Goal: Obtain resource: Obtain resource

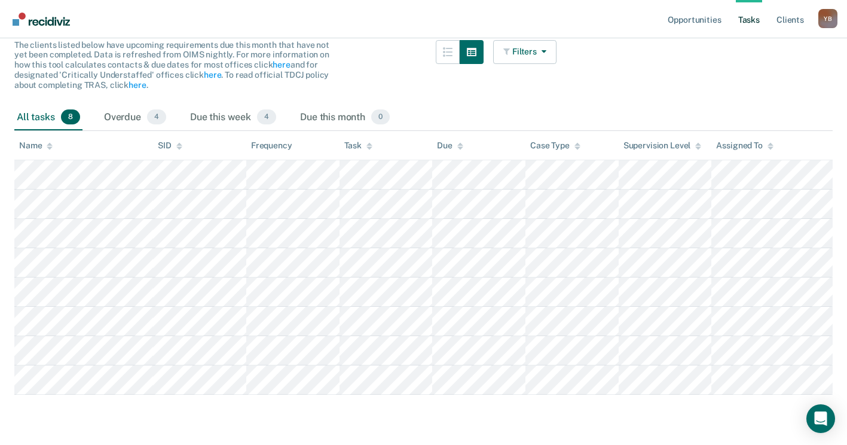
scroll to position [124, 0]
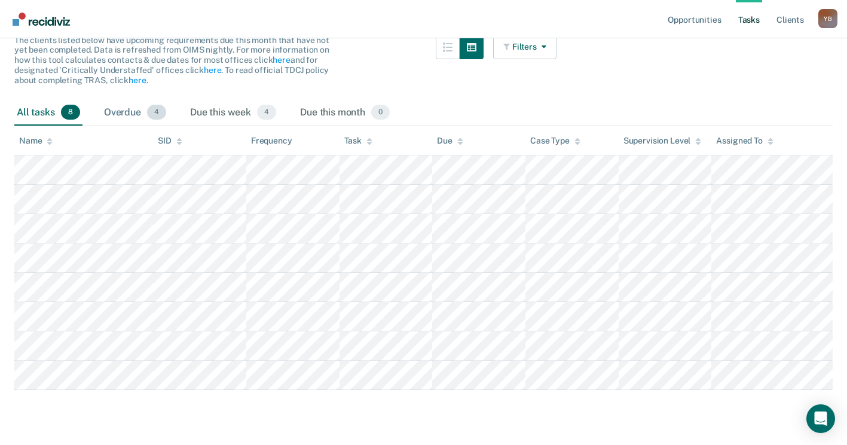
click at [137, 112] on div "Overdue 4" at bounding box center [135, 113] width 67 height 26
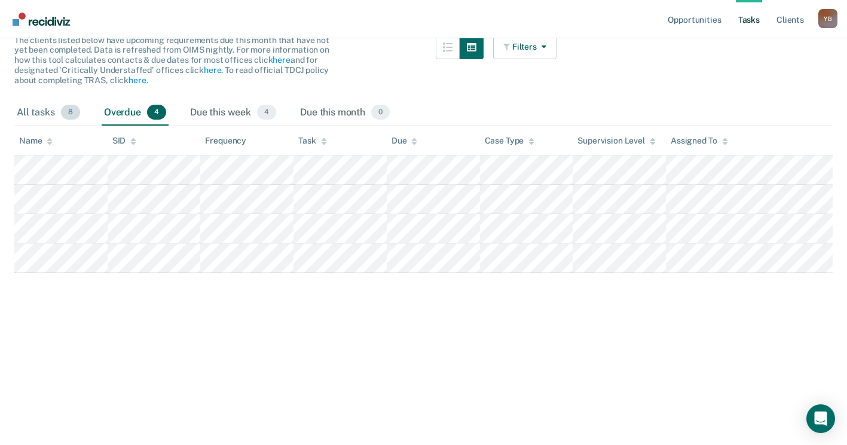
click at [29, 109] on div "All tasks 8" at bounding box center [48, 113] width 68 height 26
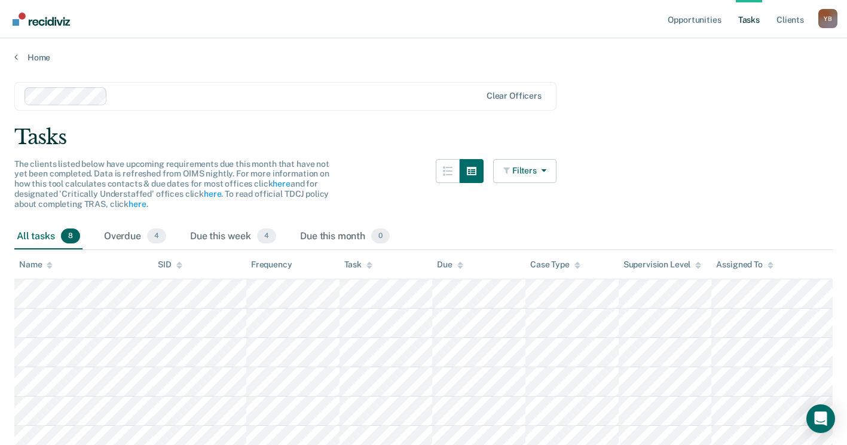
scroll to position [0, 0]
click at [38, 56] on link "Home" at bounding box center [423, 58] width 818 height 11
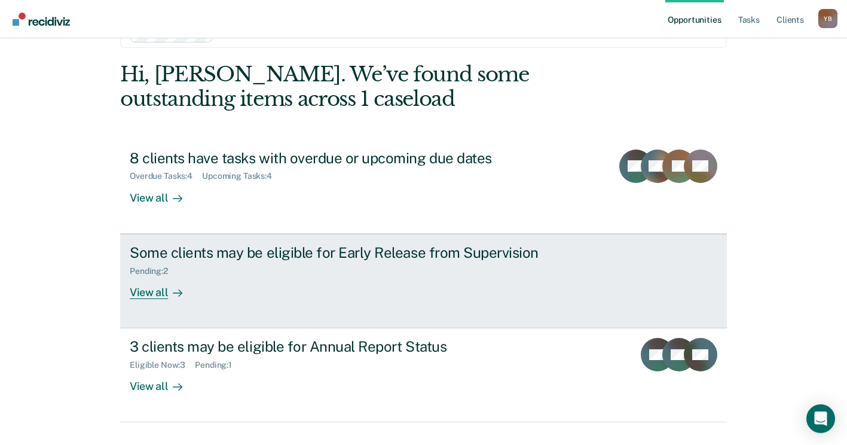
scroll to position [60, 0]
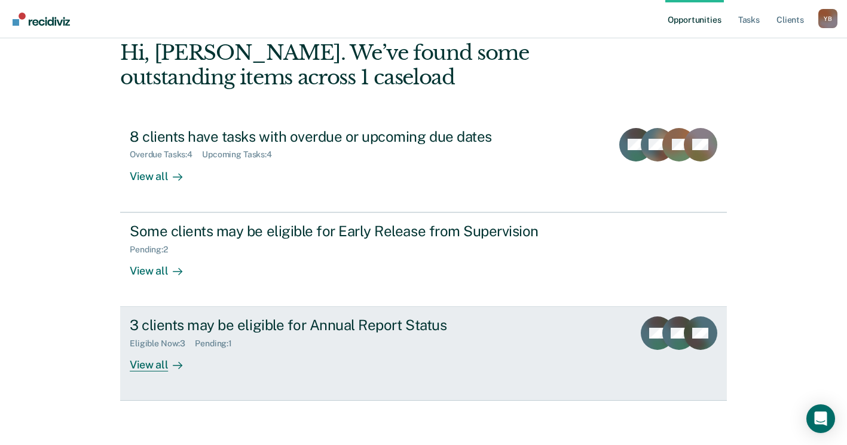
click at [152, 364] on div "View all" at bounding box center [163, 359] width 67 height 23
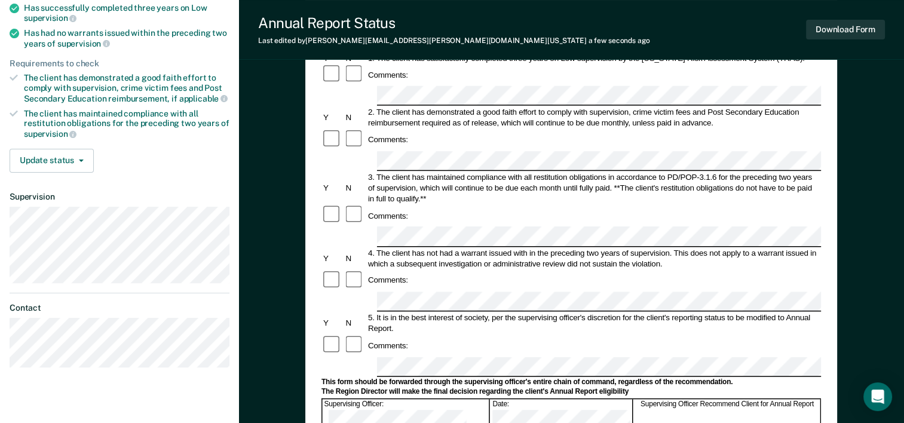
scroll to position [179, 0]
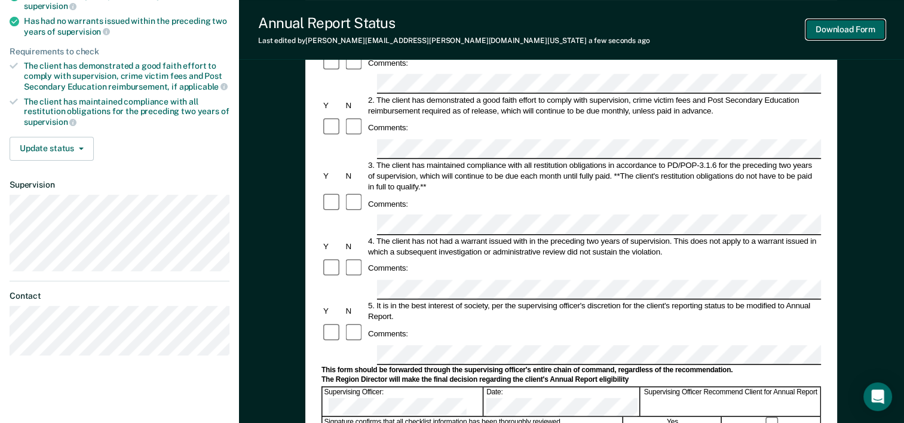
click at [828, 32] on button "Download Form" at bounding box center [845, 30] width 79 height 20
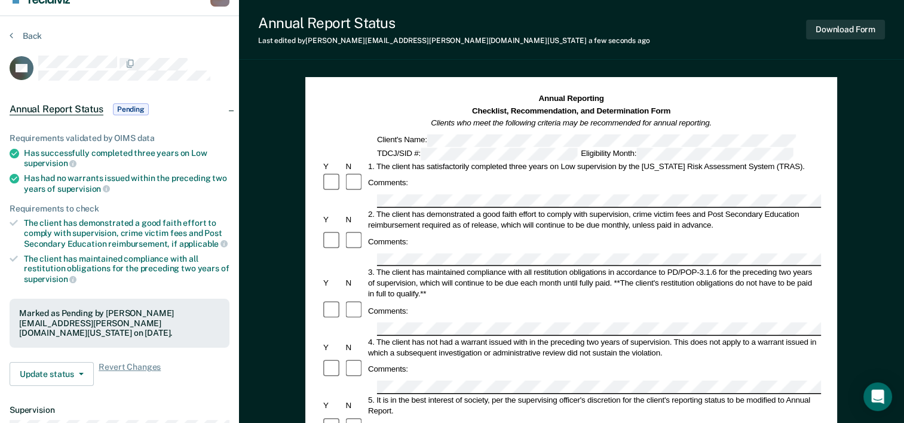
scroll to position [0, 0]
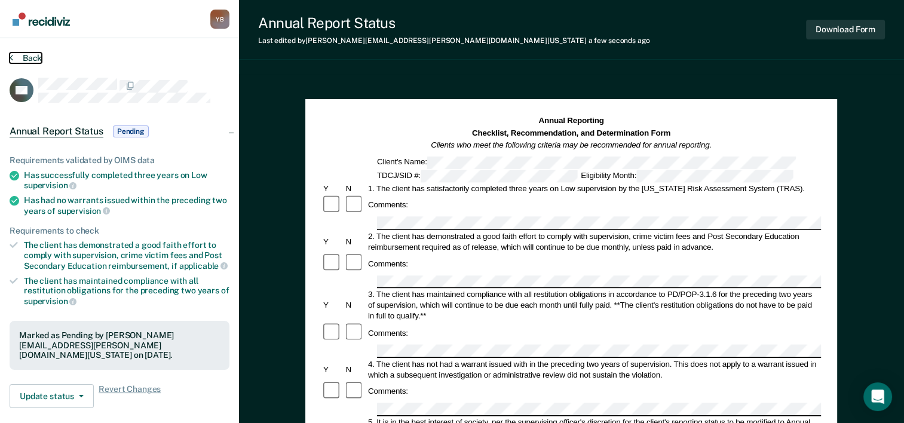
click at [26, 57] on button "Back" at bounding box center [26, 58] width 32 height 11
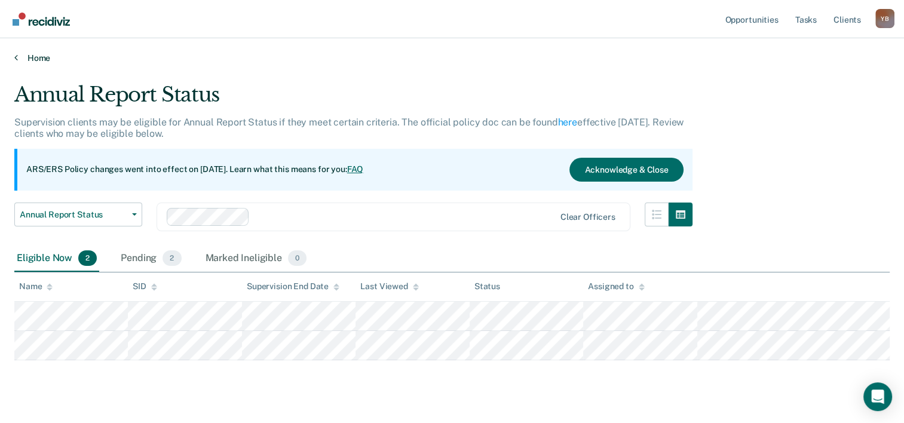
click at [40, 55] on link "Home" at bounding box center [451, 58] width 875 height 11
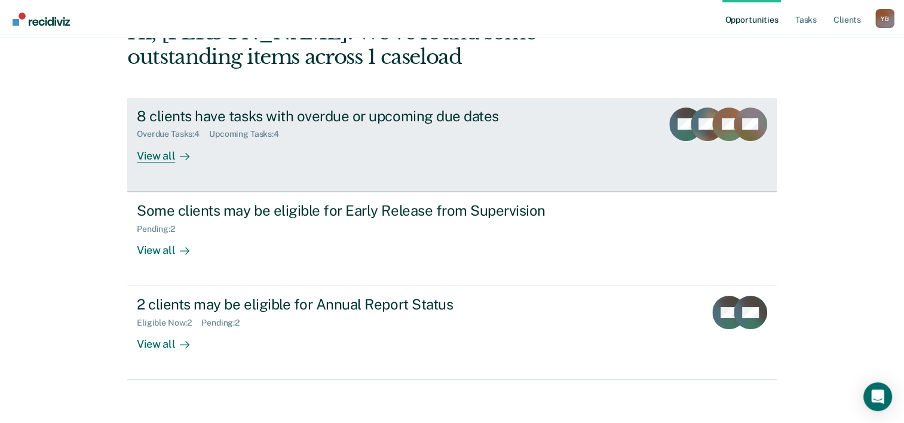
scroll to position [84, 0]
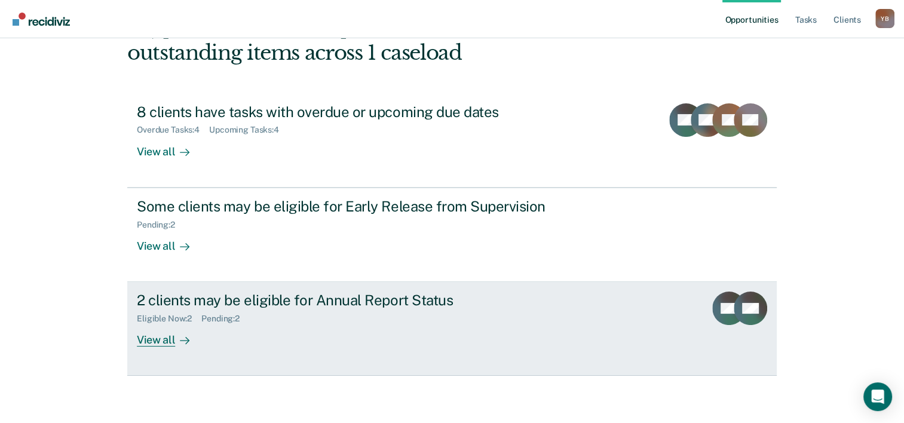
click at [149, 332] on div "View all" at bounding box center [170, 335] width 67 height 23
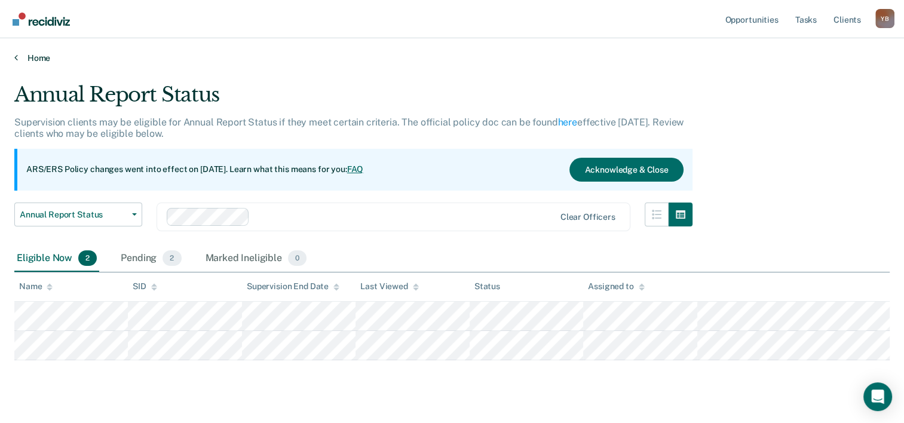
click at [42, 56] on link "Home" at bounding box center [451, 58] width 875 height 11
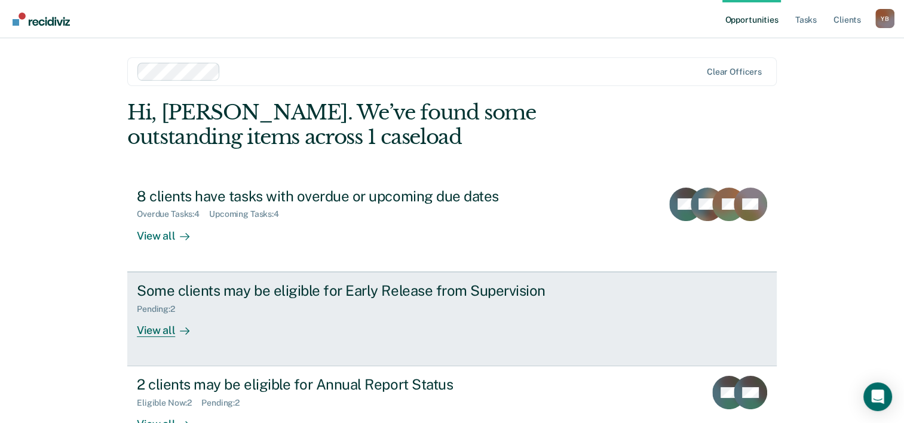
click at [162, 329] on div "View all" at bounding box center [170, 325] width 67 height 23
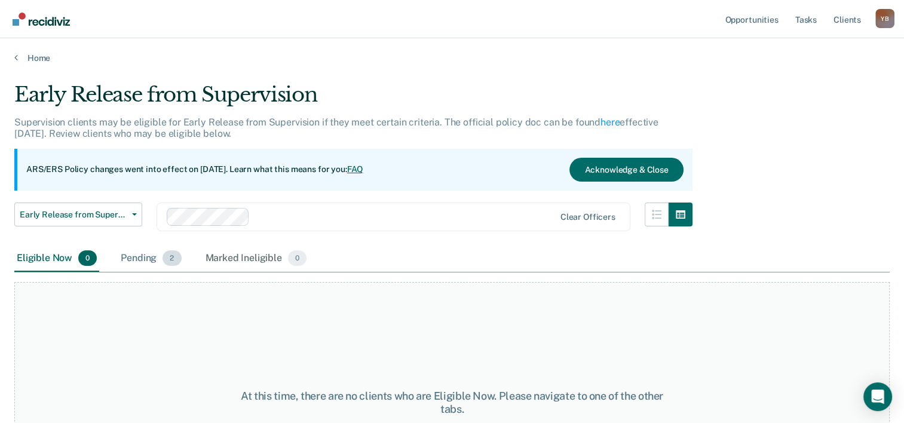
click at [145, 263] on div "Pending 2" at bounding box center [150, 259] width 65 height 26
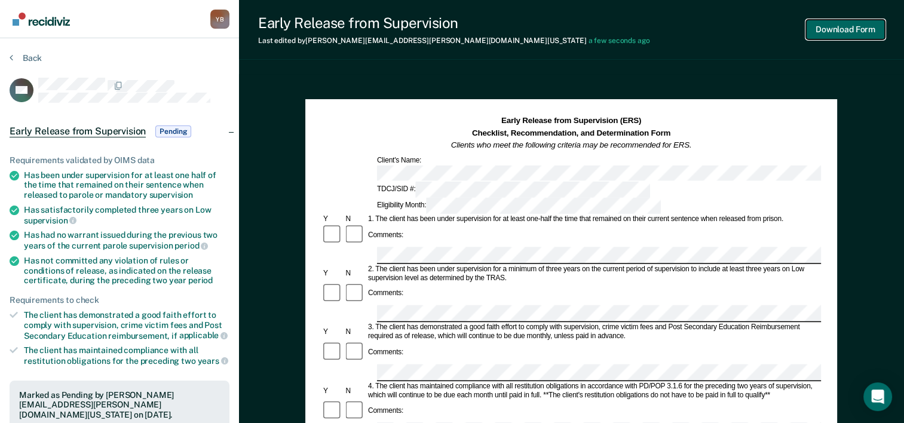
click at [849, 33] on button "Download Form" at bounding box center [845, 30] width 79 height 20
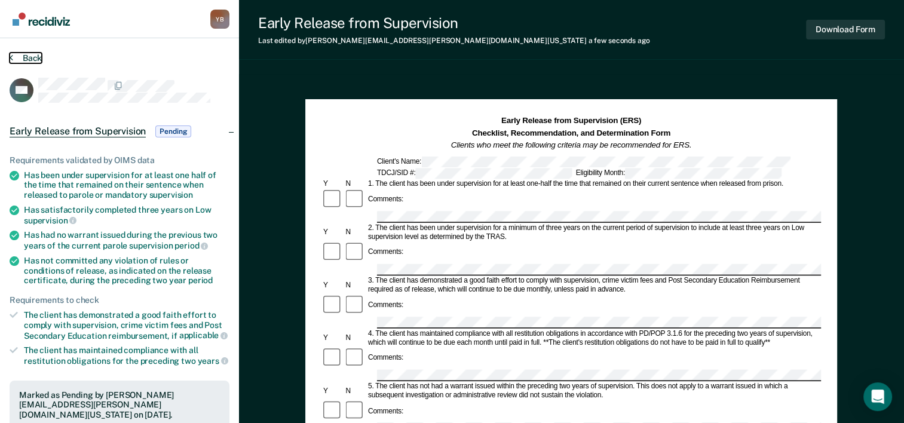
click at [30, 55] on button "Back" at bounding box center [26, 58] width 32 height 11
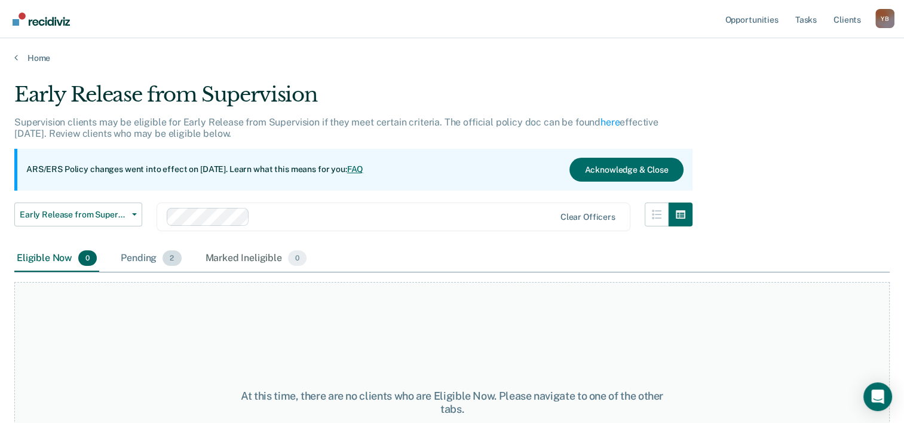
click at [141, 259] on div "Pending 2" at bounding box center [150, 259] width 65 height 26
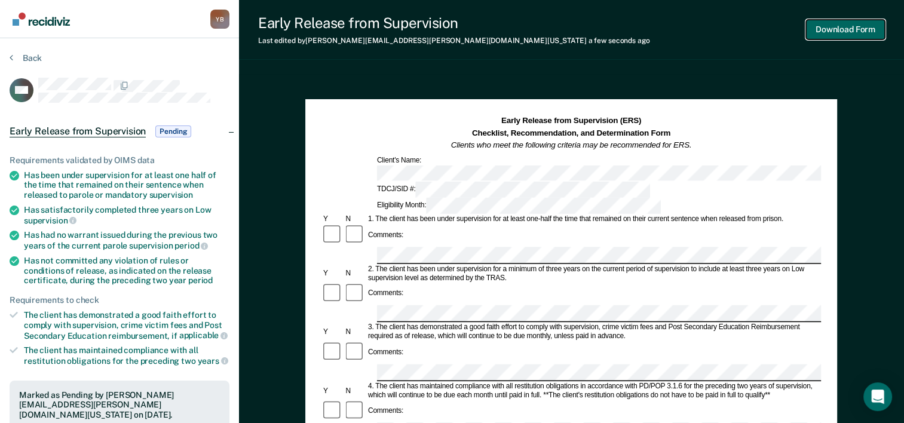
click at [838, 25] on button "Download Form" at bounding box center [845, 30] width 79 height 20
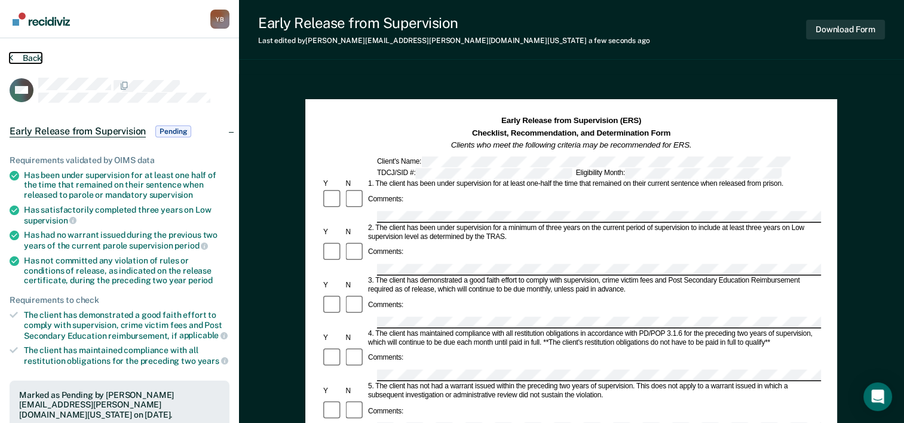
click at [26, 57] on button "Back" at bounding box center [26, 58] width 32 height 11
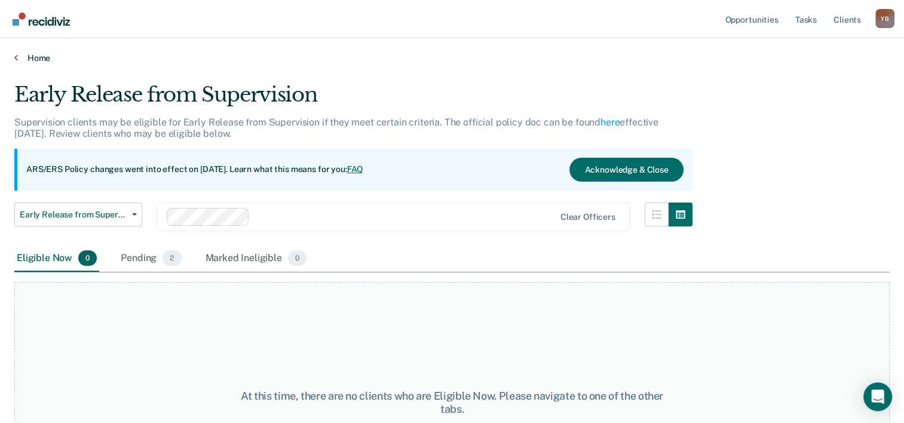
click at [33, 53] on link "Home" at bounding box center [451, 58] width 875 height 11
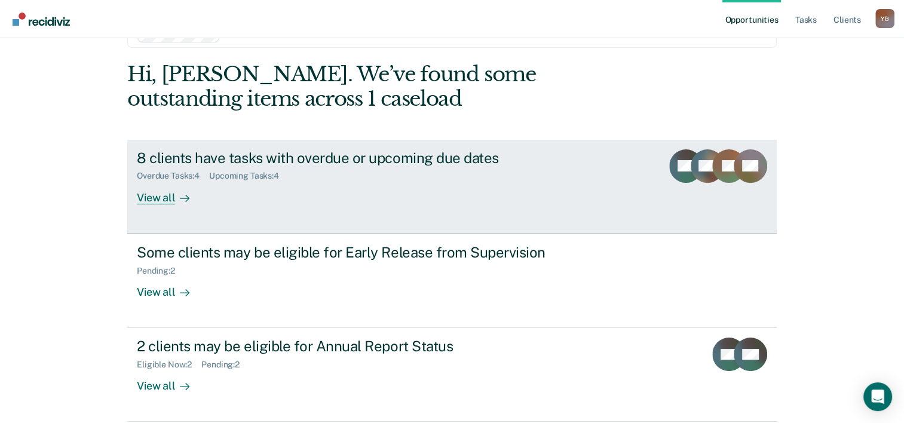
scroll to position [60, 0]
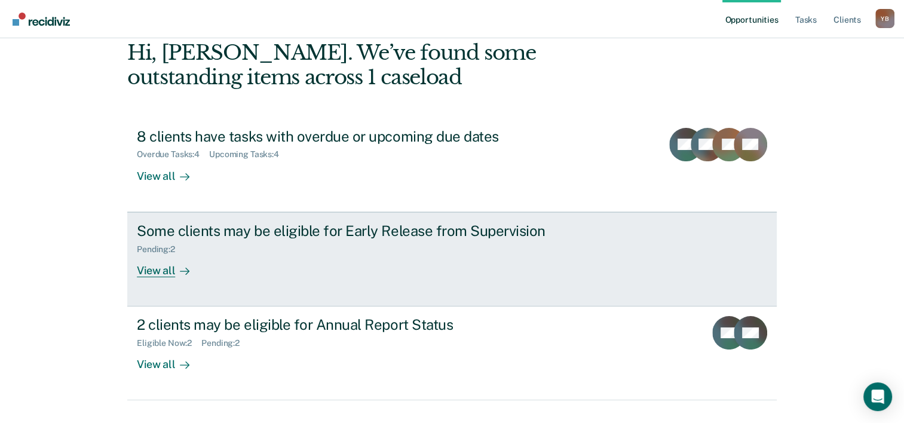
click at [152, 270] on div "View all" at bounding box center [170, 265] width 67 height 23
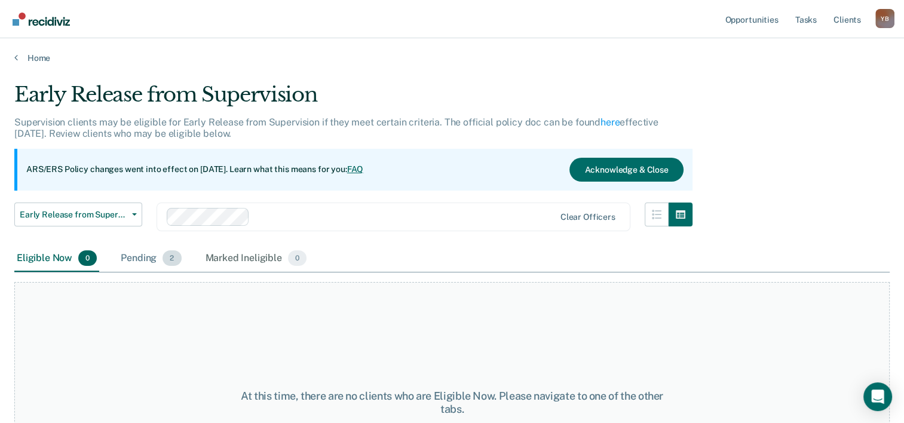
click at [143, 258] on div "Pending 2" at bounding box center [150, 259] width 65 height 26
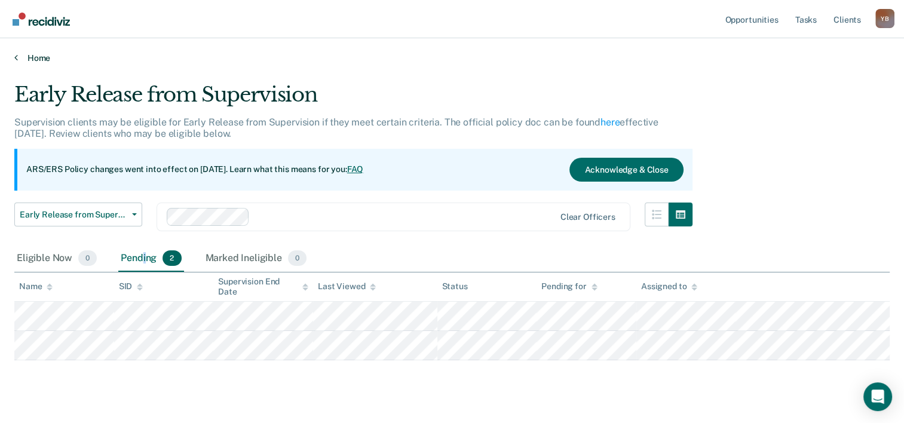
click at [26, 61] on link "Home" at bounding box center [451, 58] width 875 height 11
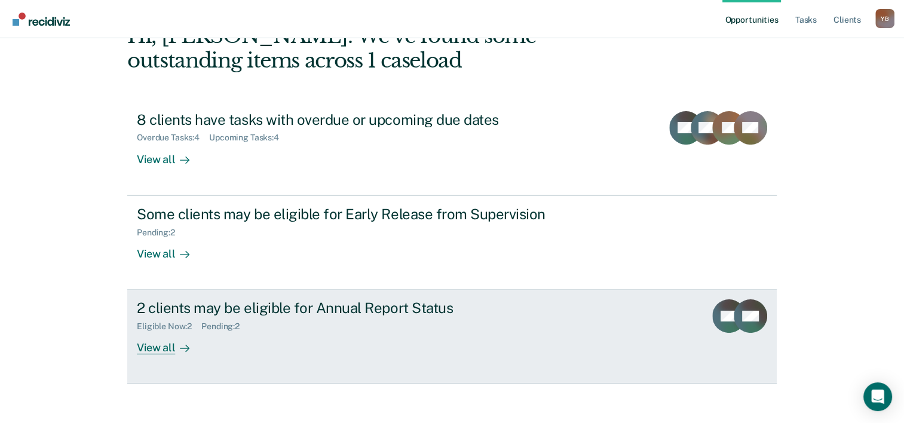
scroll to position [84, 0]
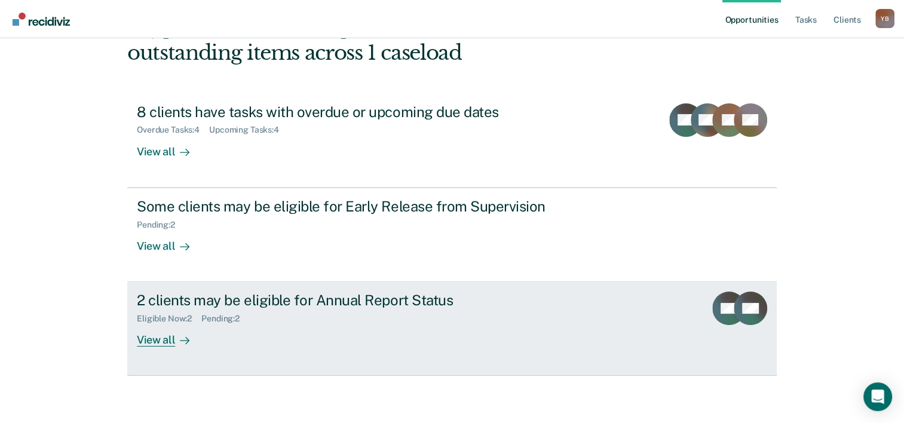
click at [149, 338] on div "View all" at bounding box center [170, 335] width 67 height 23
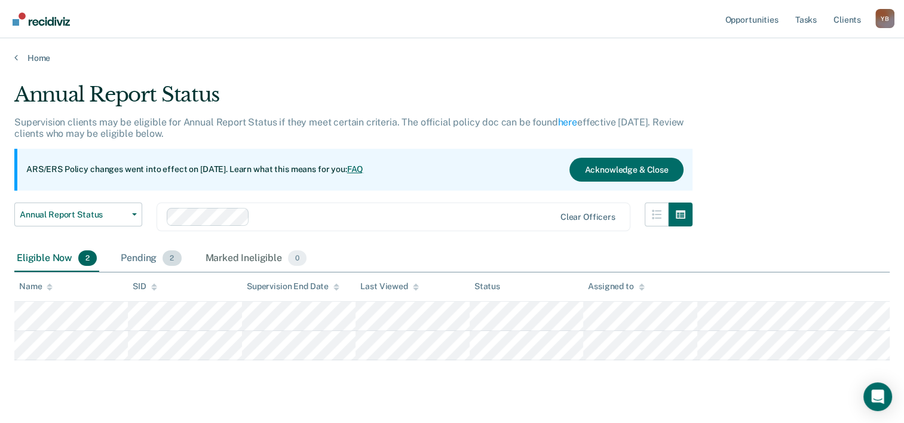
click at [157, 263] on div "Pending 2" at bounding box center [150, 259] width 65 height 26
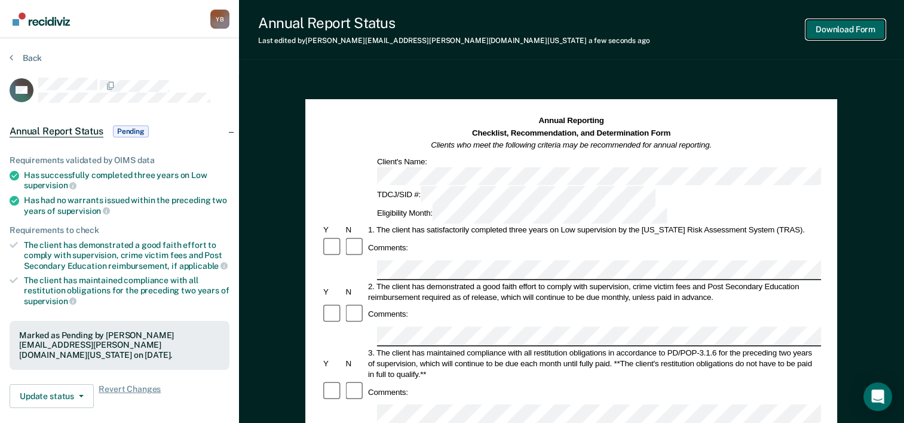
click at [854, 27] on button "Download Form" at bounding box center [845, 30] width 79 height 20
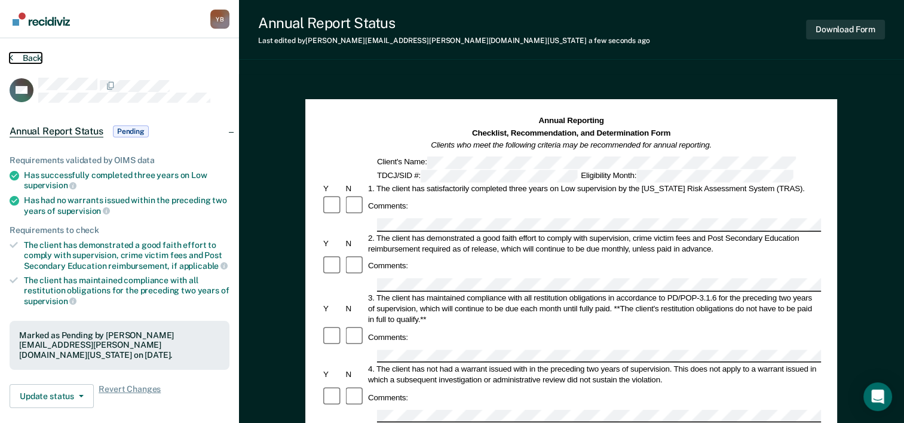
click at [25, 57] on button "Back" at bounding box center [26, 58] width 32 height 11
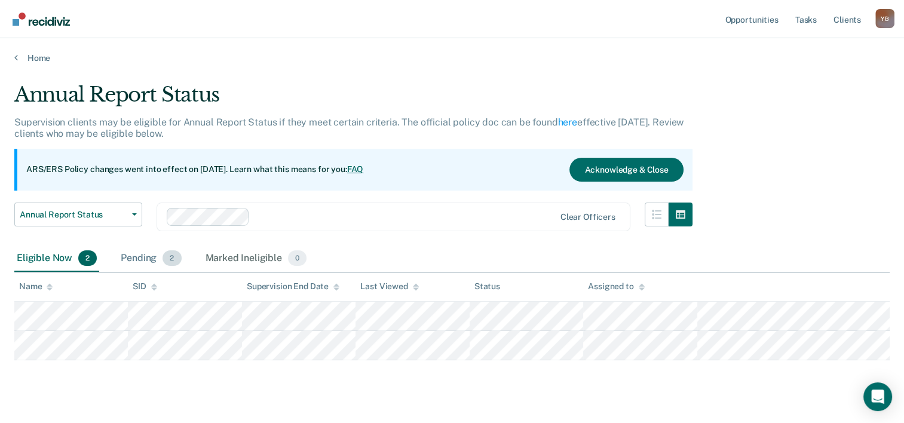
click at [139, 257] on div "Pending 2" at bounding box center [150, 259] width 65 height 26
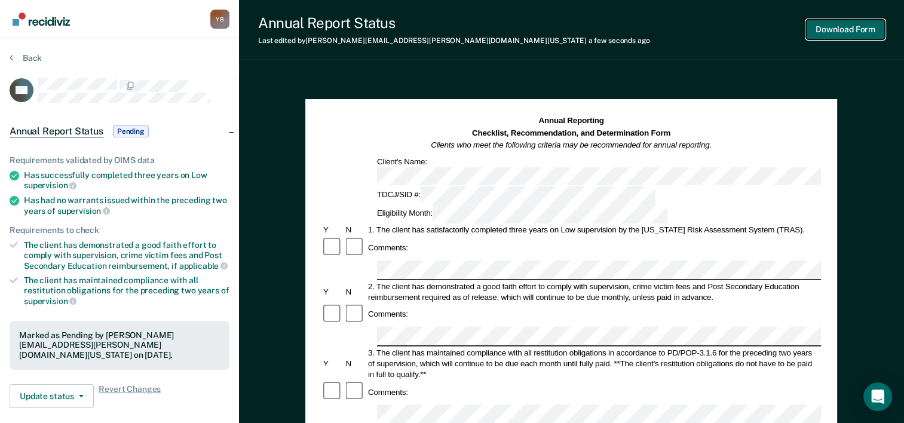
click at [835, 27] on button "Download Form" at bounding box center [845, 30] width 79 height 20
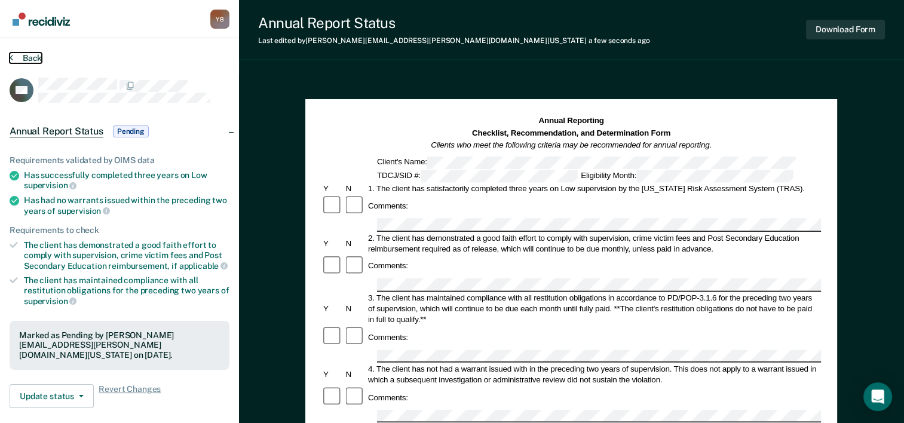
click at [36, 60] on button "Back" at bounding box center [26, 58] width 32 height 11
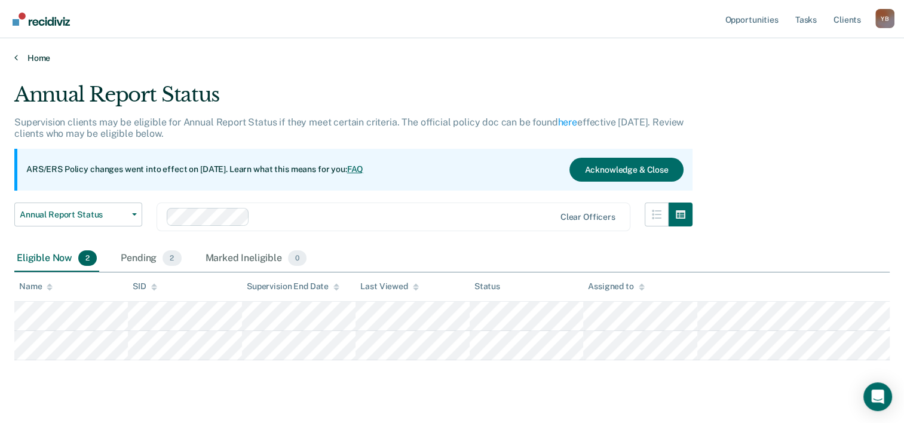
click at [42, 60] on link "Home" at bounding box center [451, 58] width 875 height 11
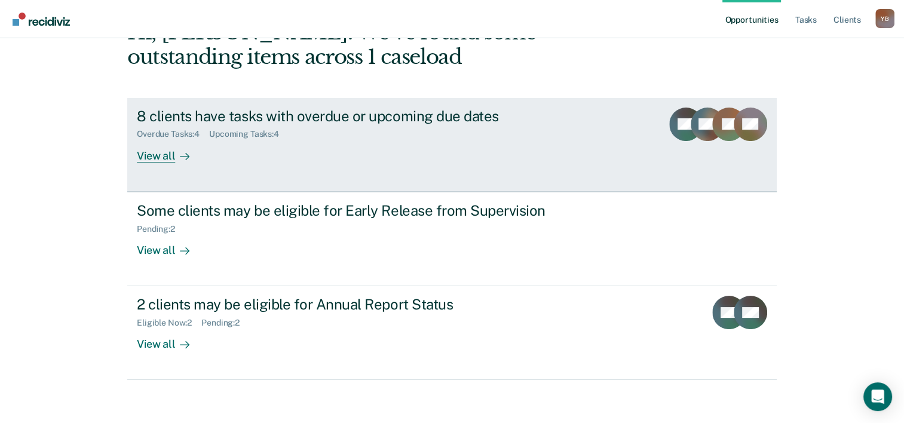
scroll to position [84, 0]
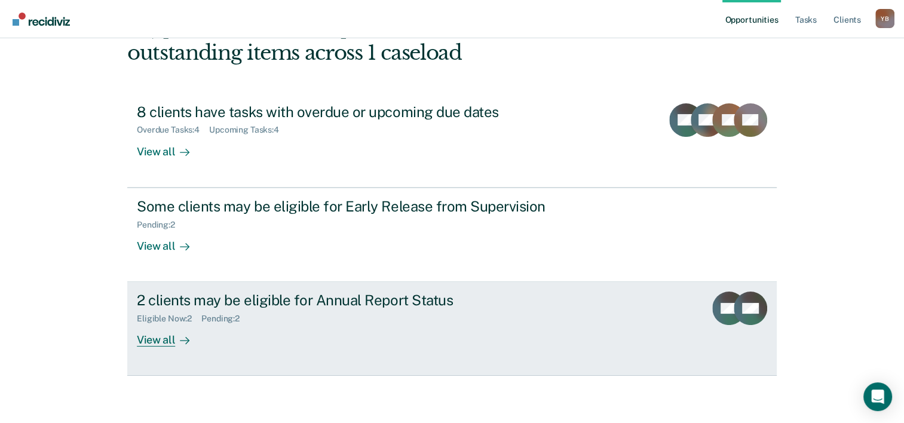
click at [158, 339] on div "View all" at bounding box center [170, 335] width 67 height 23
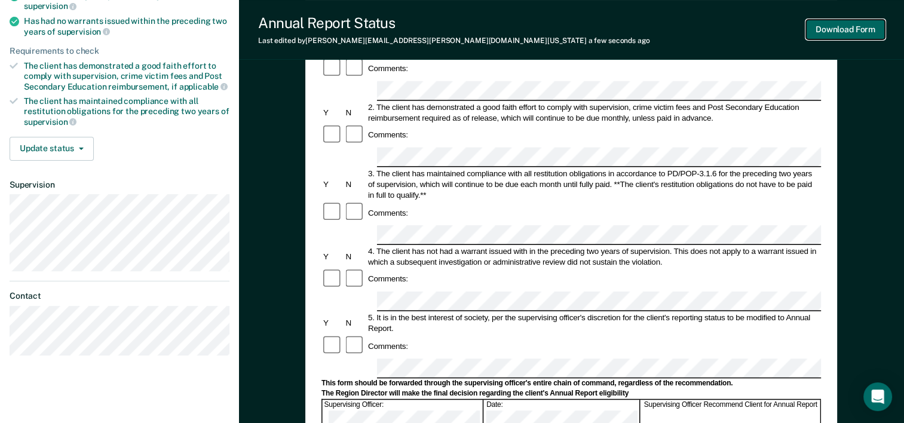
click at [839, 29] on button "Download Form" at bounding box center [845, 30] width 79 height 20
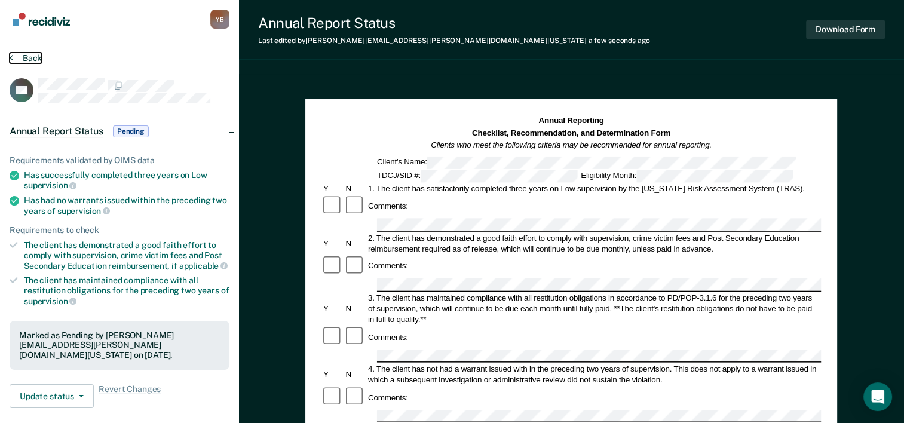
click at [29, 59] on button "Back" at bounding box center [26, 58] width 32 height 11
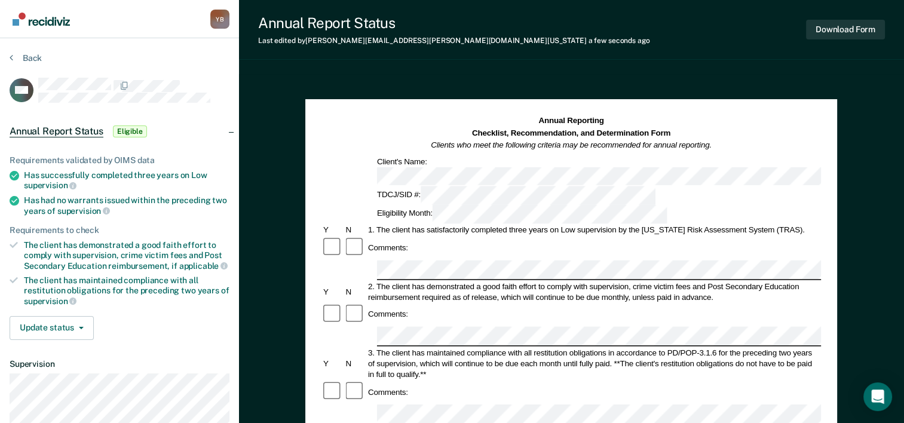
click at [855, 35] on button "Download Form" at bounding box center [845, 30] width 79 height 20
